Goal: Task Accomplishment & Management: Manage account settings

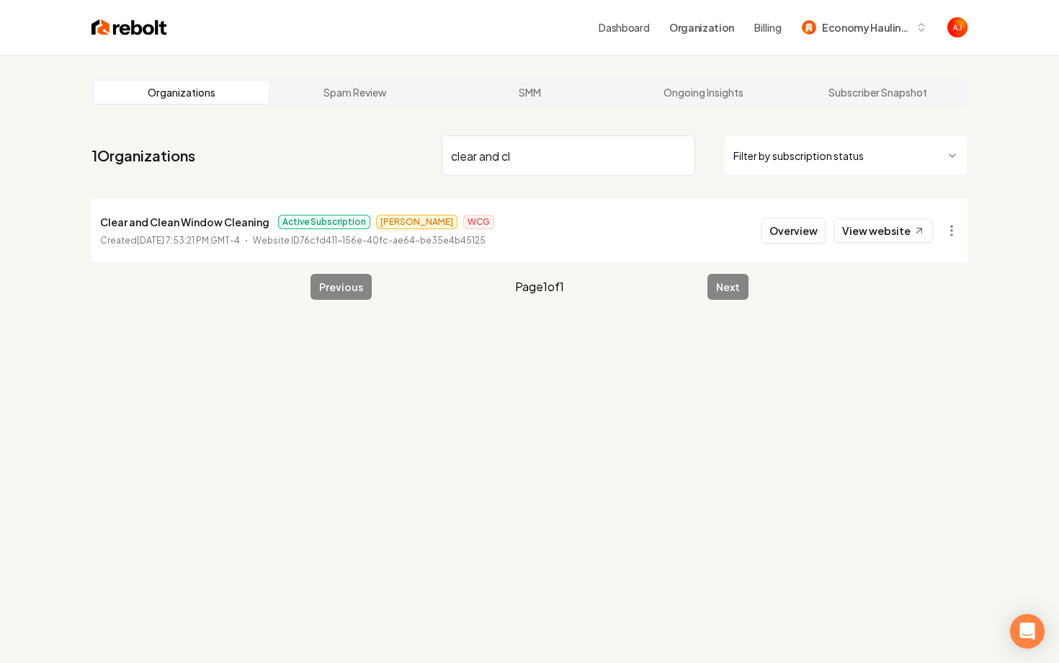
drag, startPoint x: 532, startPoint y: 162, endPoint x: 387, endPoint y: 150, distance: 145.3
click at [387, 150] on nav "1 Organizations clear and cl Filter by subscription status" at bounding box center [529, 161] width 876 height 63
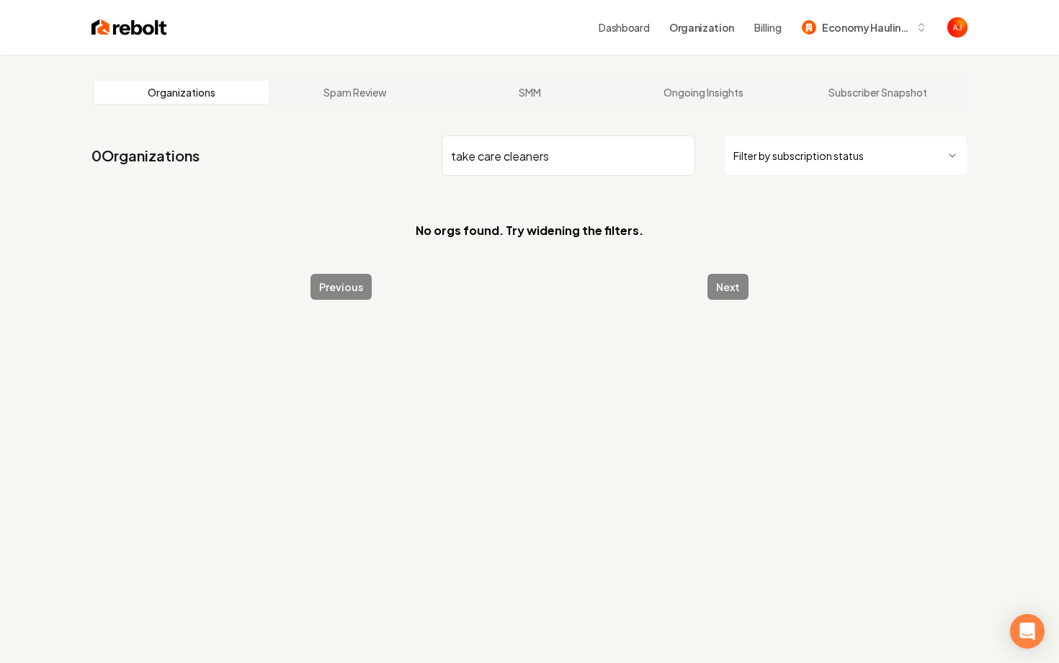
drag, startPoint x: 583, startPoint y: 158, endPoint x: 509, endPoint y: 158, distance: 74.2
click at [507, 158] on input "take care cleaners" at bounding box center [569, 155] width 254 height 40
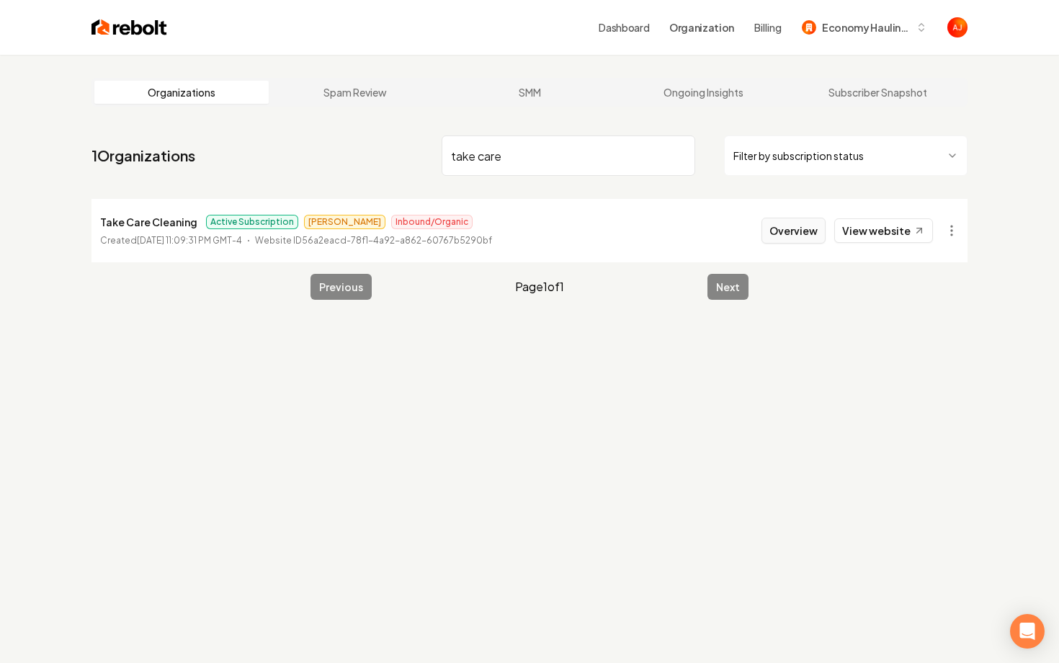
type input "take care"
click at [776, 233] on button "Overview" at bounding box center [793, 231] width 64 height 26
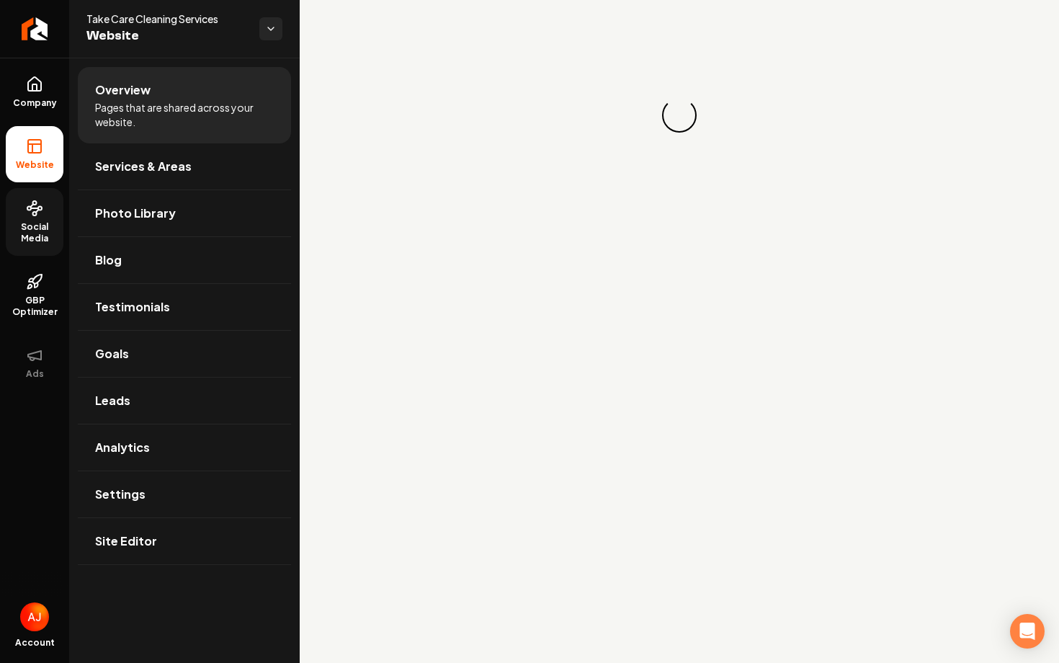
click at [21, 238] on span "Social Media" at bounding box center [35, 232] width 58 height 23
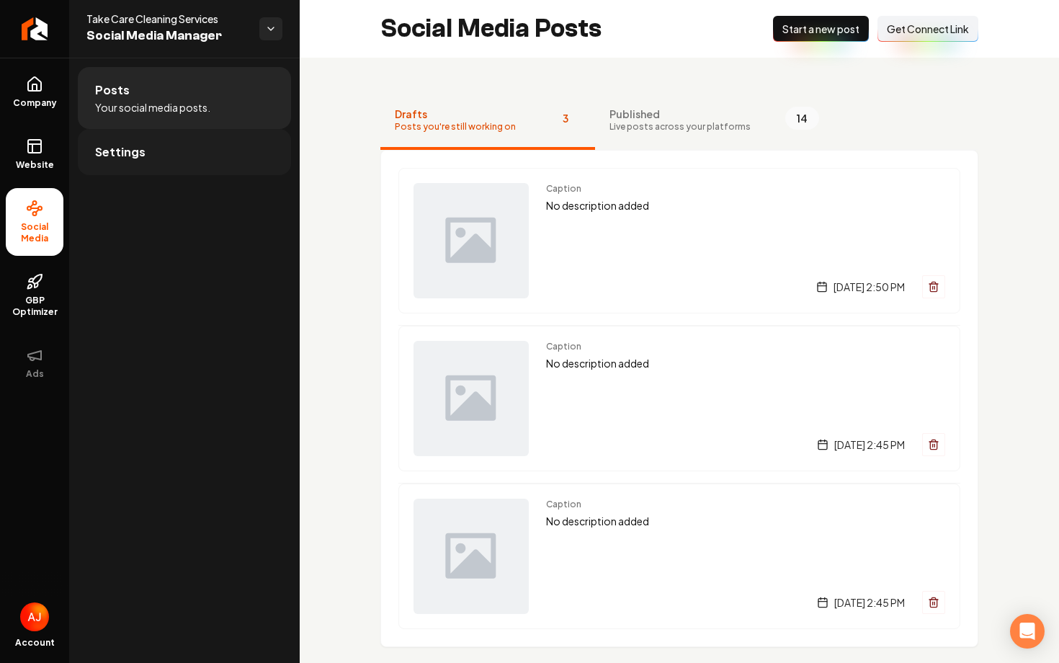
click at [203, 154] on link "Settings" at bounding box center [184, 152] width 213 height 46
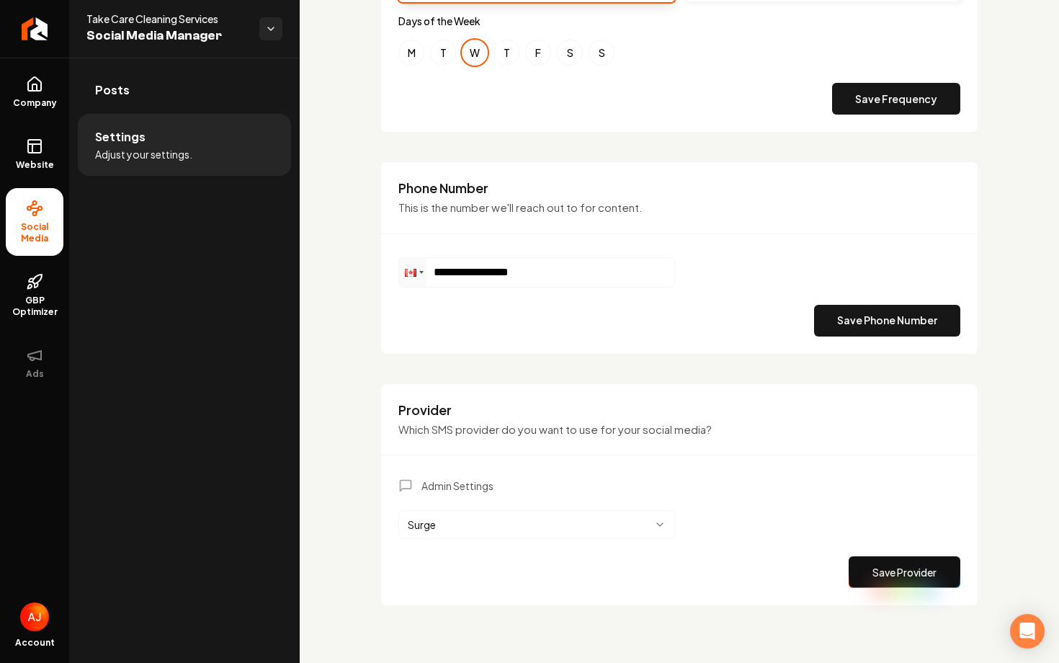
scroll to position [630, 0]
drag, startPoint x: 540, startPoint y: 266, endPoint x: 457, endPoint y: 264, distance: 82.9
click at [458, 264] on input "**********" at bounding box center [536, 271] width 275 height 29
paste input "Main content area"
drag, startPoint x: 532, startPoint y: 270, endPoint x: 374, endPoint y: 270, distance: 158.5
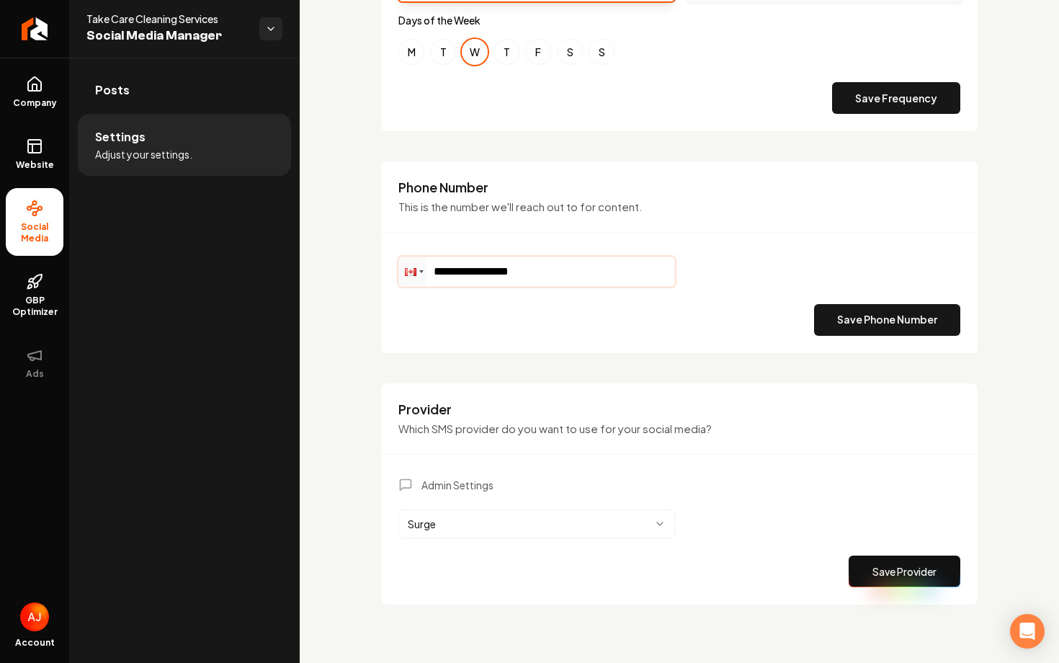
click at [374, 270] on div "**********" at bounding box center [679, 45] width 759 height 1235
paste input "Main content area"
drag, startPoint x: 560, startPoint y: 276, endPoint x: 438, endPoint y: 256, distance: 123.4
click at [437, 256] on div "**********" at bounding box center [536, 271] width 277 height 30
paste input "Main content area"
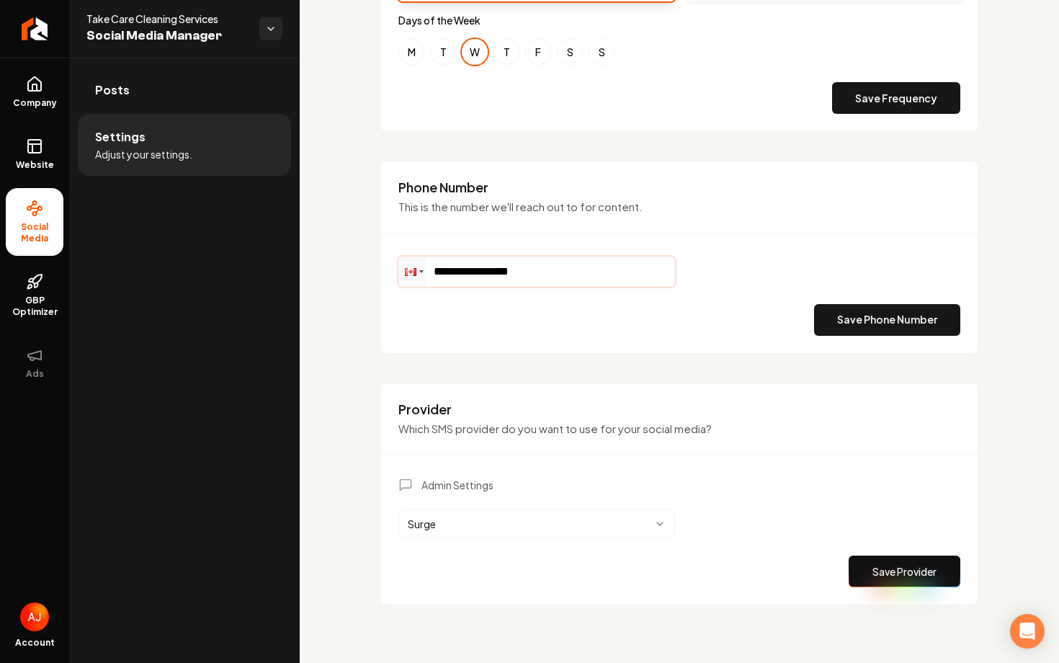
drag, startPoint x: 452, startPoint y: 274, endPoint x: 544, endPoint y: 275, distance: 92.2
click at [544, 275] on input "**********" at bounding box center [536, 271] width 275 height 29
paste input "Main content area"
type input "**********"
click at [828, 319] on button "Save Phone Number" at bounding box center [887, 320] width 146 height 32
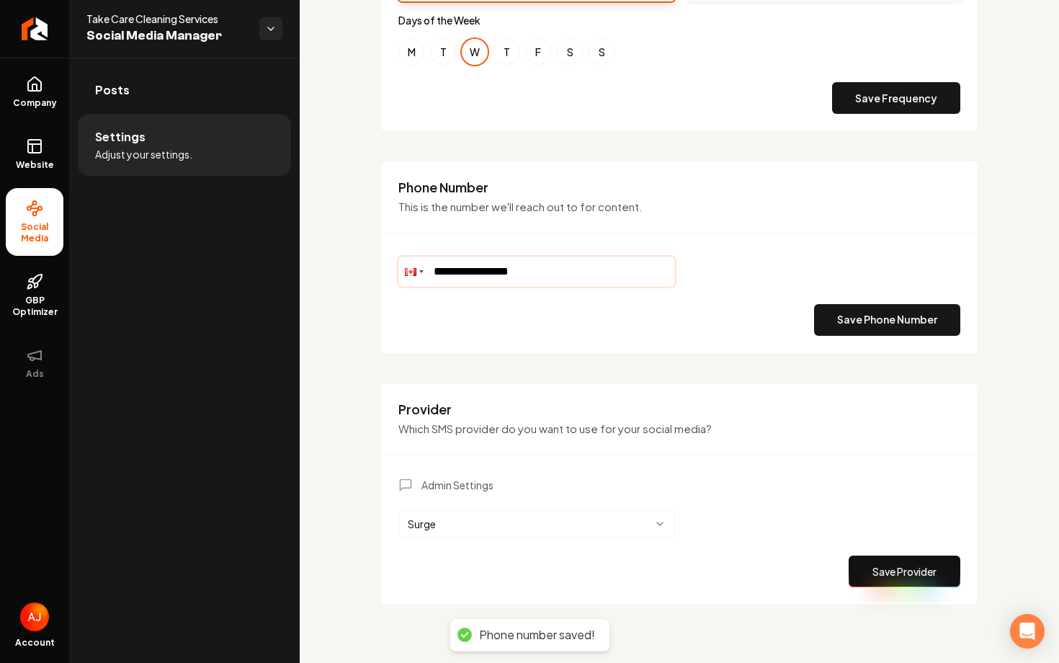
click at [420, 271] on div "Main content area" at bounding box center [421, 271] width 4 height 3
click at [438, 196] on div "Phone Number This is the number we'll reach out to for content." at bounding box center [679, 206] width 596 height 55
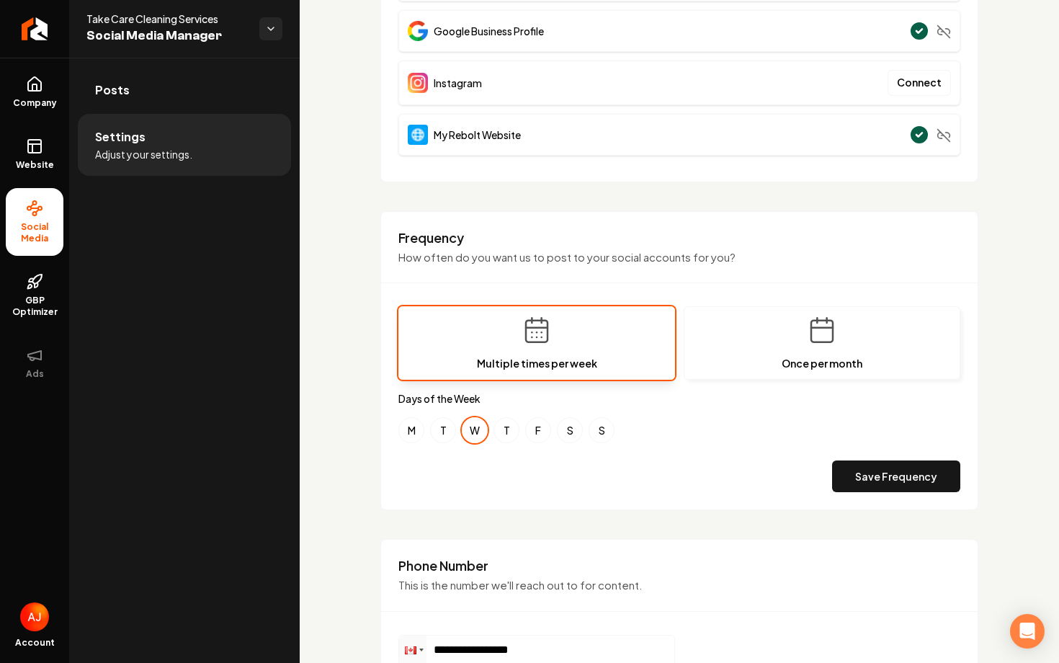
scroll to position [0, 0]
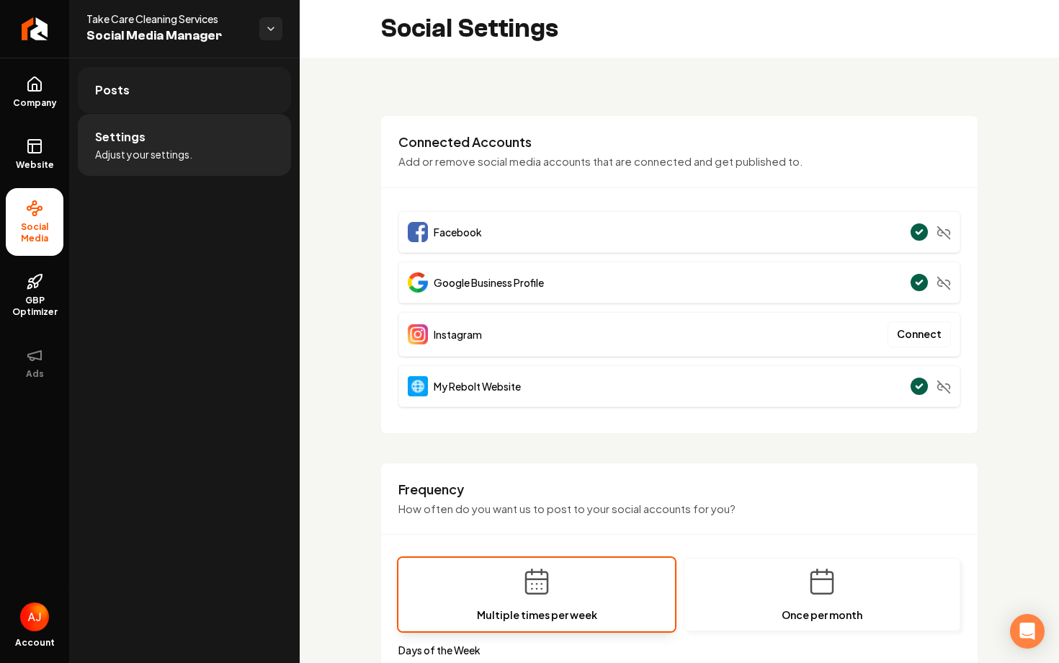
click at [189, 102] on link "Posts" at bounding box center [184, 90] width 213 height 46
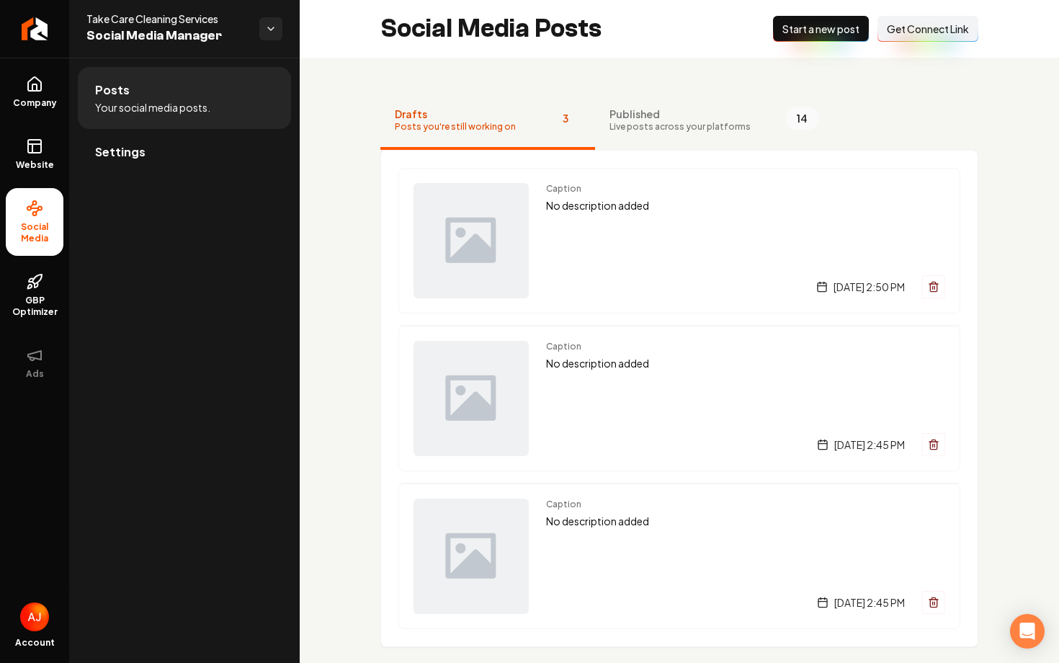
click at [790, 31] on span "Start a new post" at bounding box center [820, 29] width 77 height 14
